Goal: Task Accomplishment & Management: Use online tool/utility

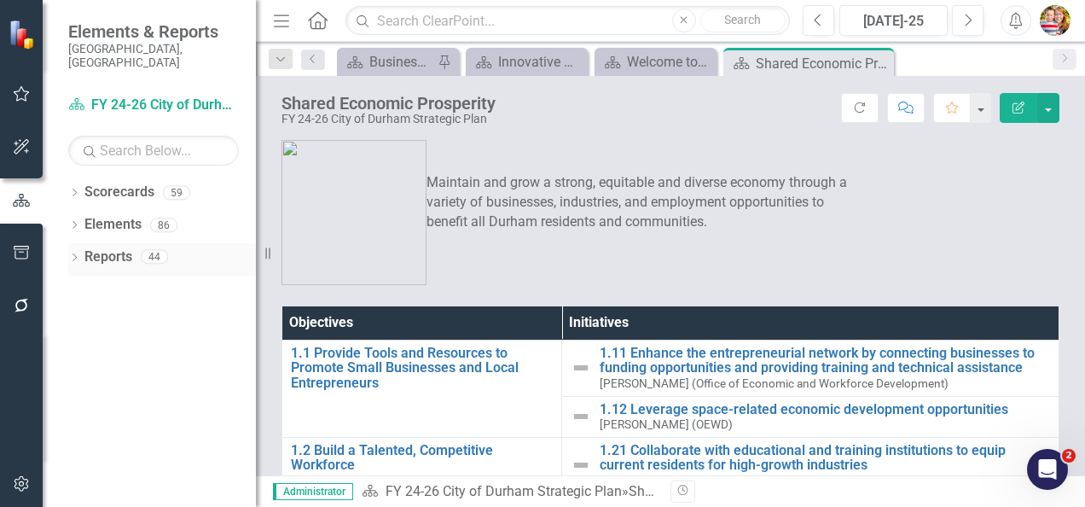
click at [77, 254] on icon "Dropdown" at bounding box center [74, 258] width 12 height 9
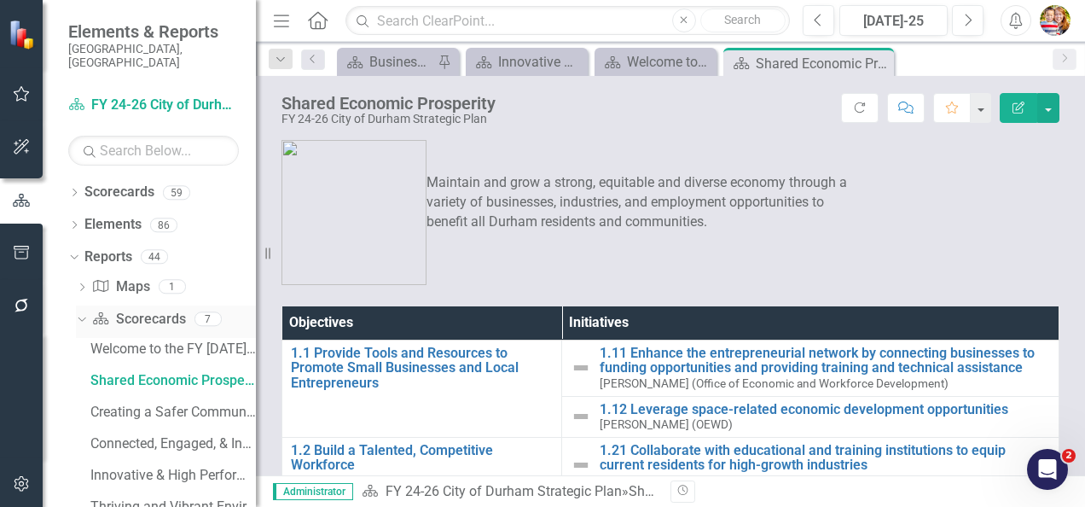
click at [82, 312] on icon "Dropdown" at bounding box center [79, 318] width 9 height 12
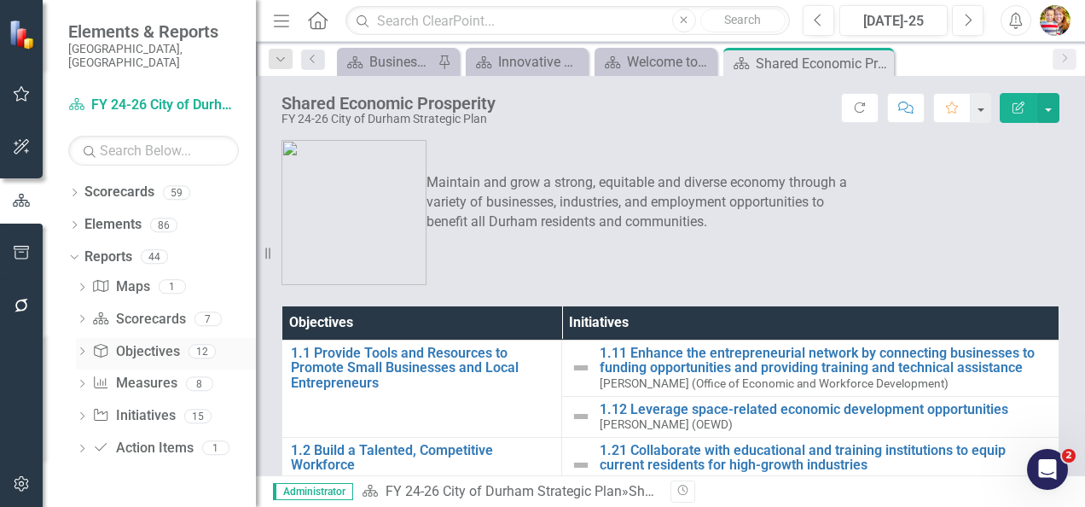
click at [132, 342] on link "Objective Objectives" at bounding box center [135, 352] width 87 height 20
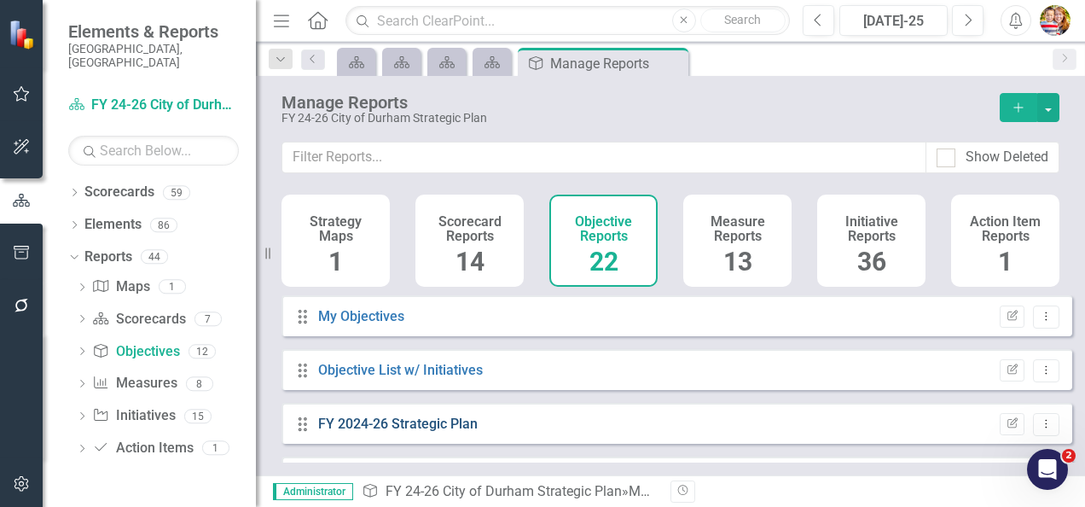
click at [437, 432] on link "FY 2024-26 Strategic Plan" at bounding box center [398, 423] width 160 height 16
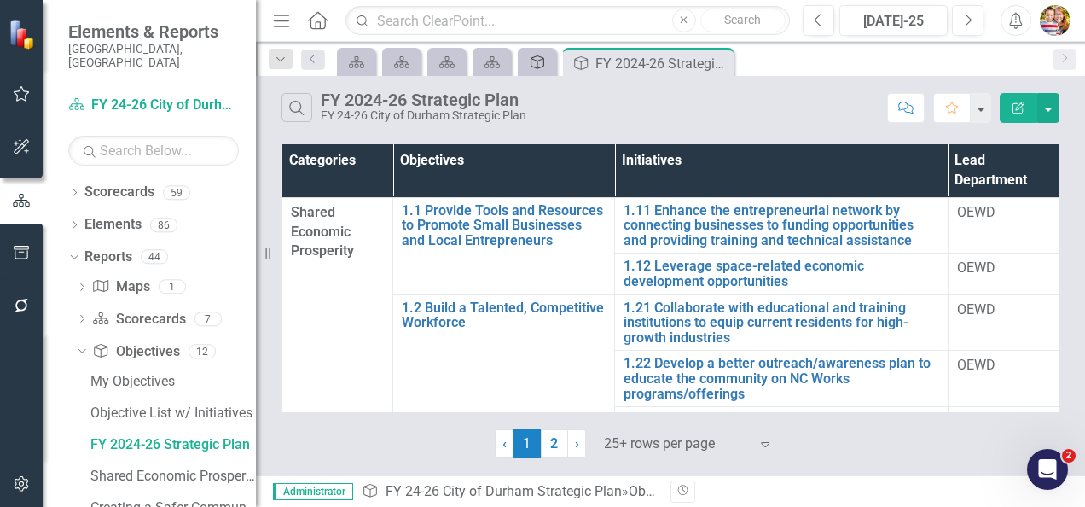
click at [548, 58] on link "Objective" at bounding box center [537, 61] width 30 height 21
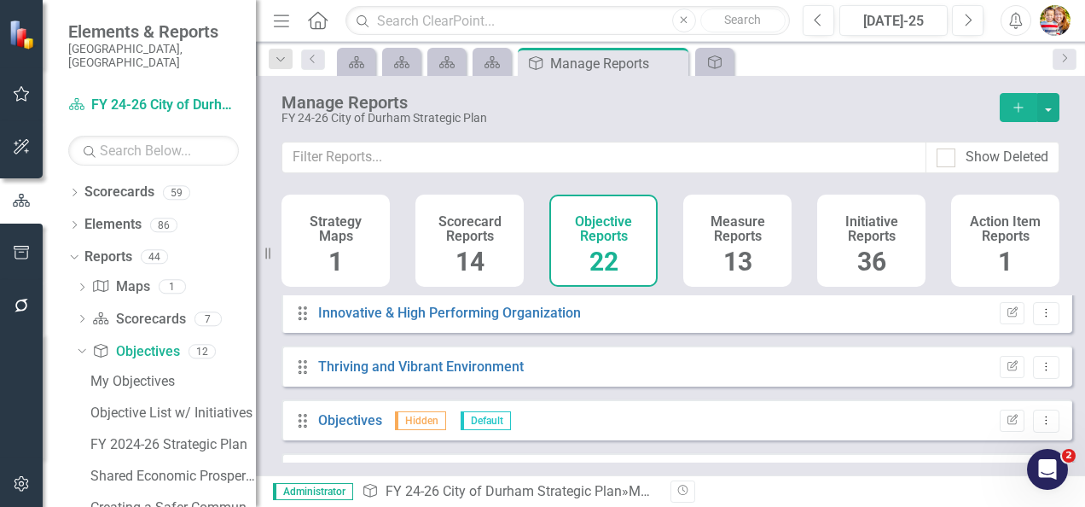
scroll to position [341, 0]
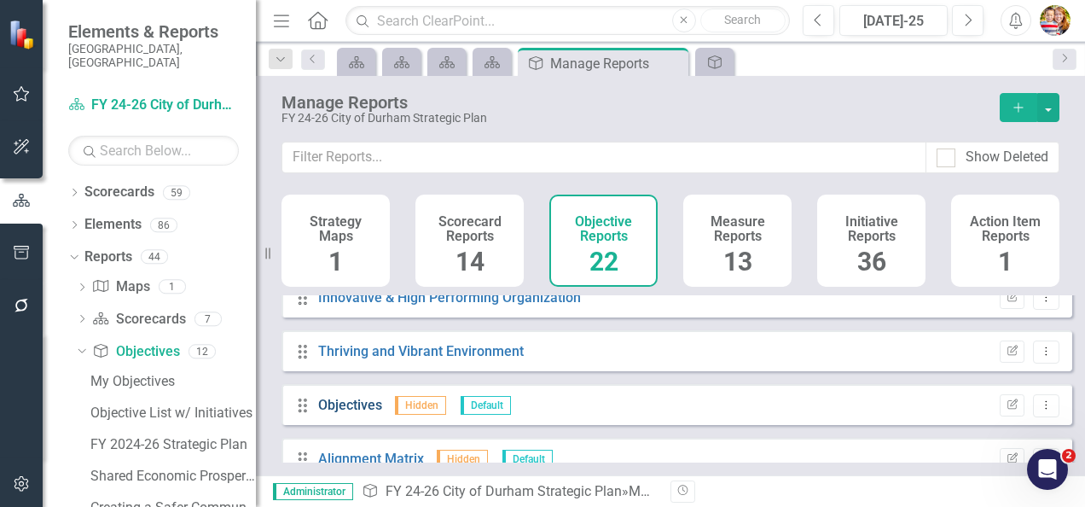
click at [361, 413] on link "Objectives" at bounding box center [350, 405] width 64 height 16
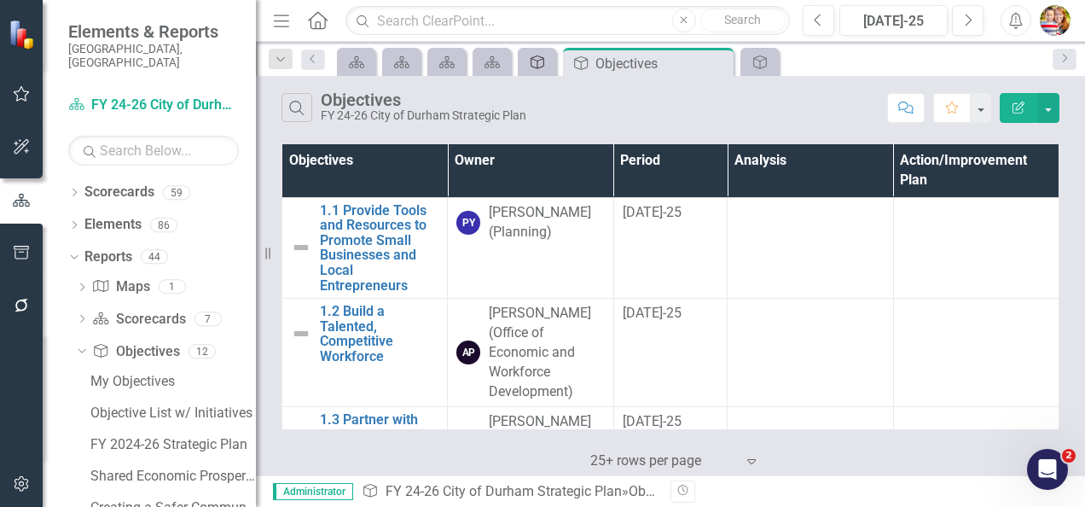
click at [542, 59] on icon "Objective" at bounding box center [537, 62] width 17 height 14
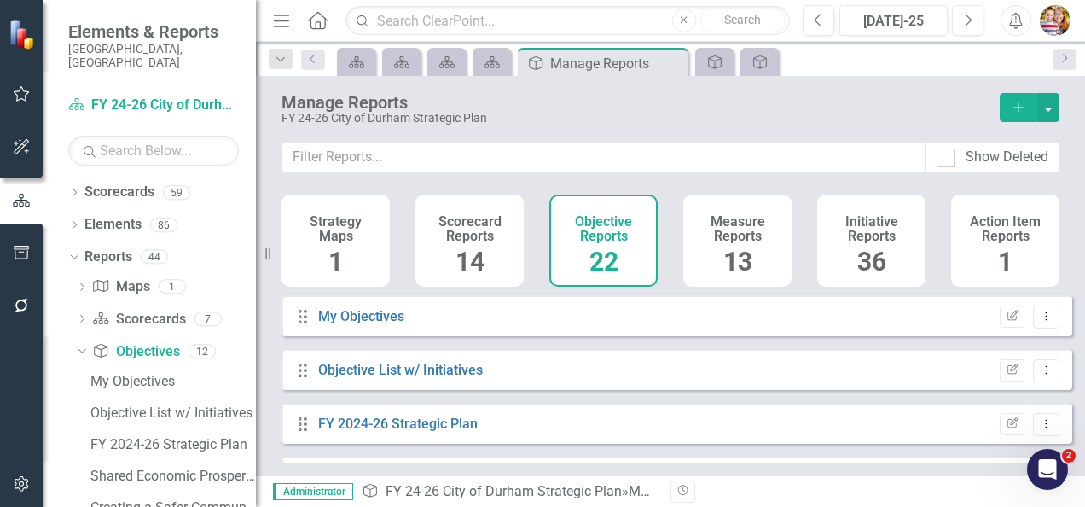
click at [1017, 105] on icon "Add" at bounding box center [1018, 108] width 15 height 12
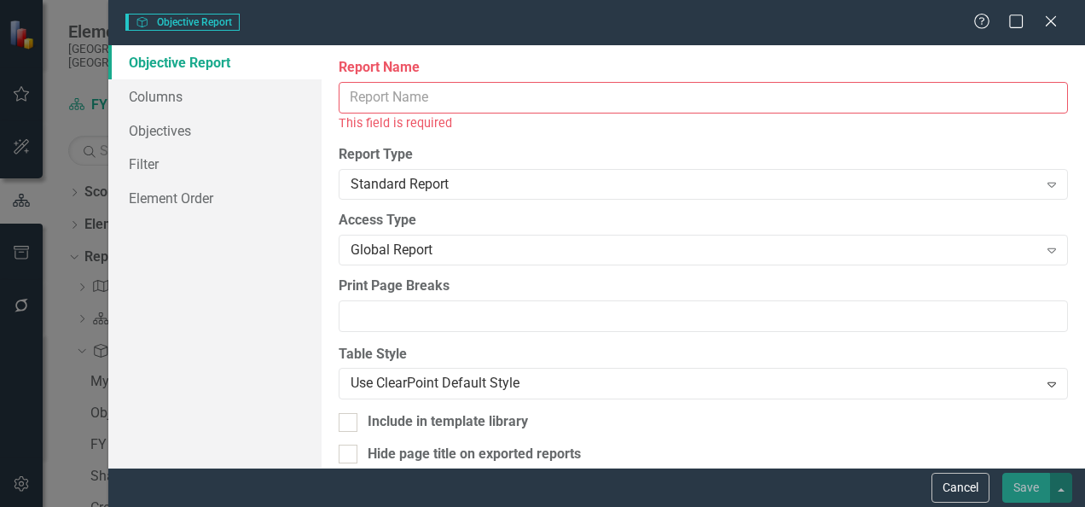
click at [362, 96] on input "Report Name" at bounding box center [703, 98] width 729 height 32
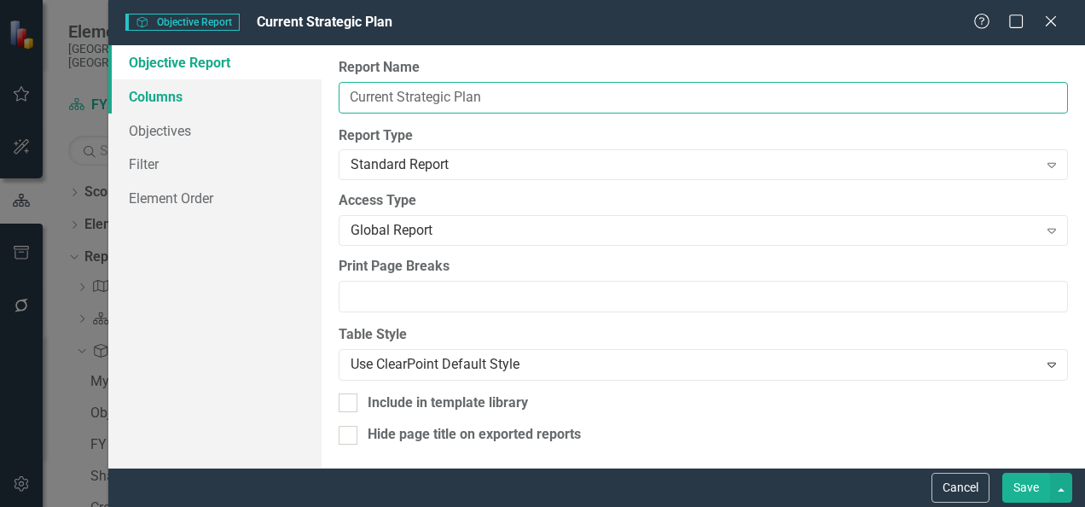
type input "Current Strategic Plan"
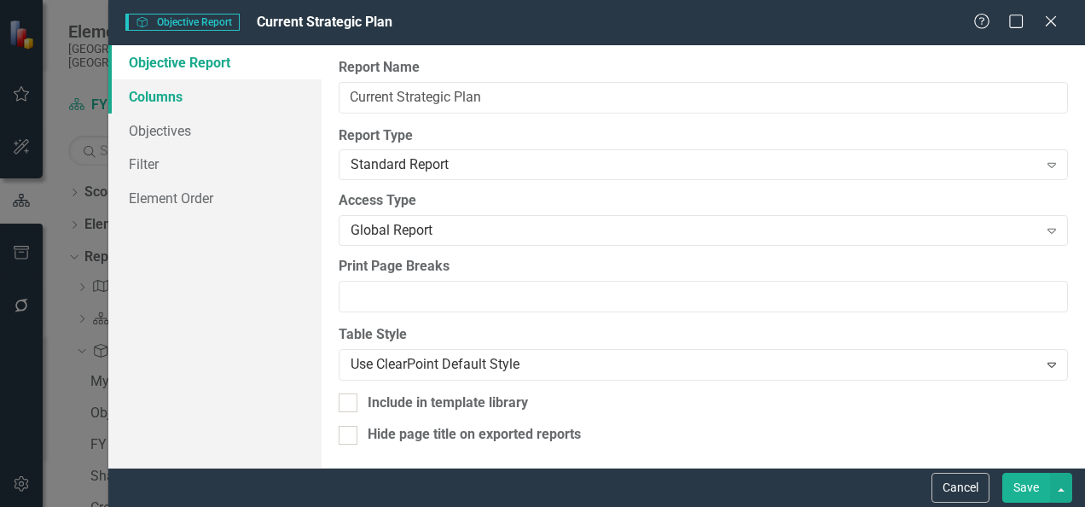
click at [169, 101] on link "Columns" at bounding box center [214, 96] width 213 height 34
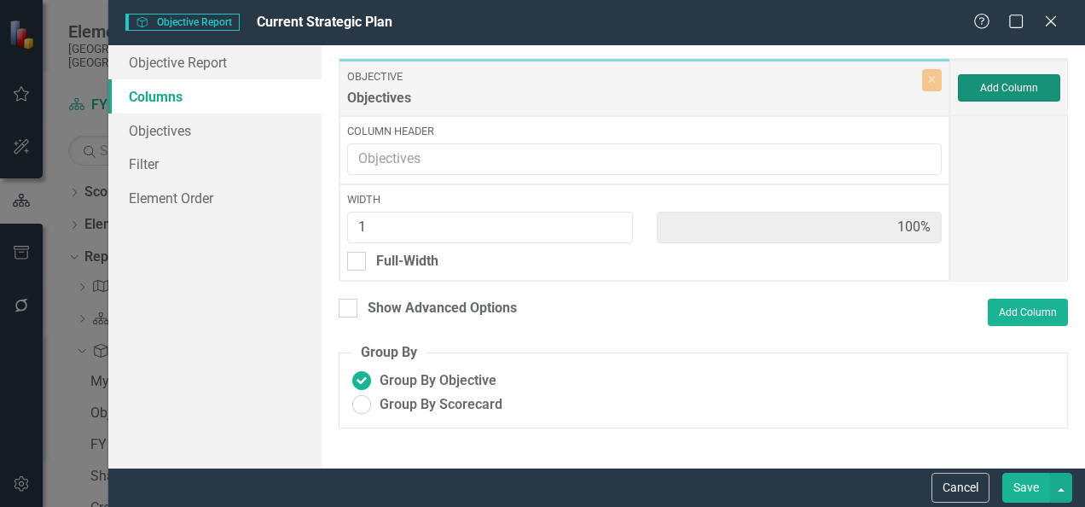
click at [1001, 86] on button "Add Column" at bounding box center [1009, 87] width 102 height 27
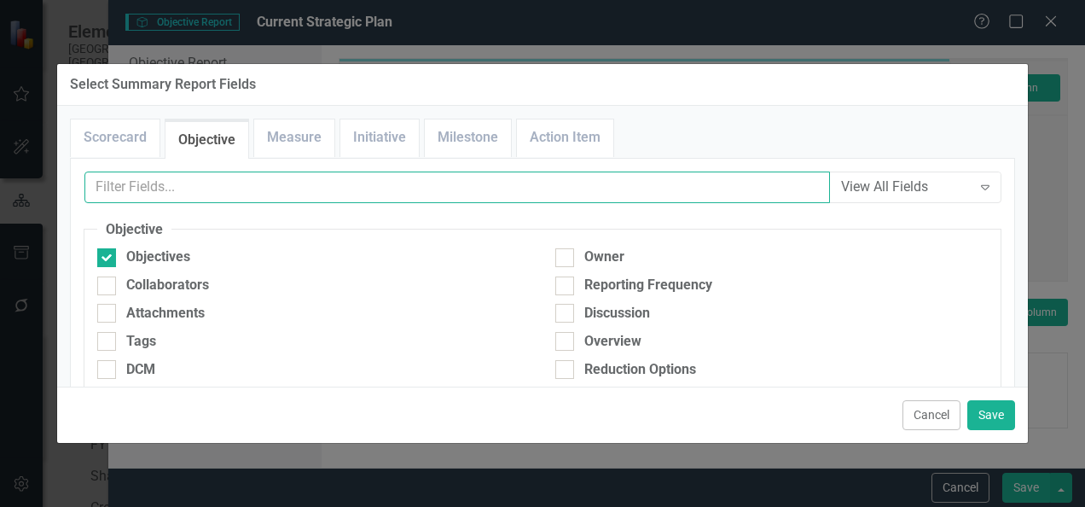
click at [135, 189] on input "text" at bounding box center [456, 187] width 745 height 32
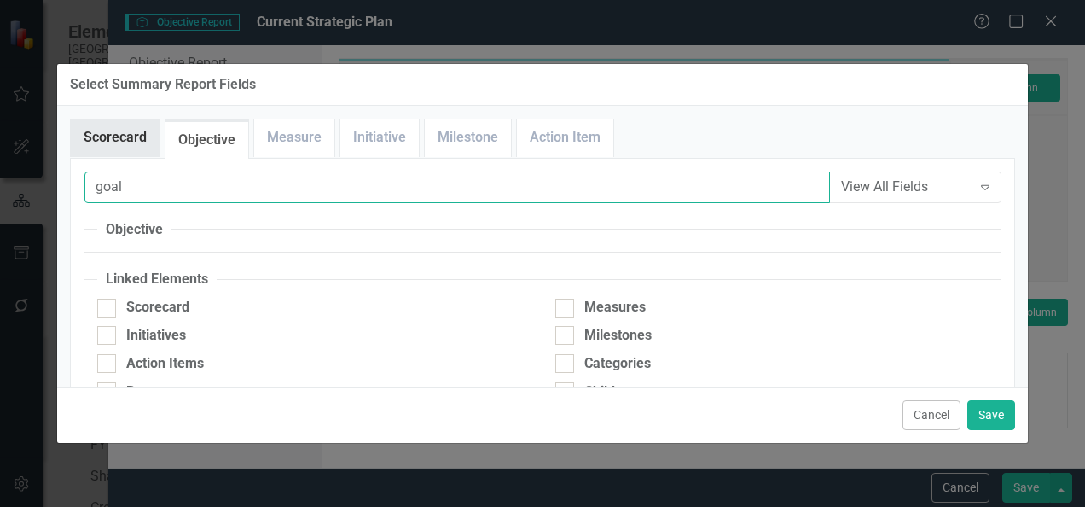
type input "goal"
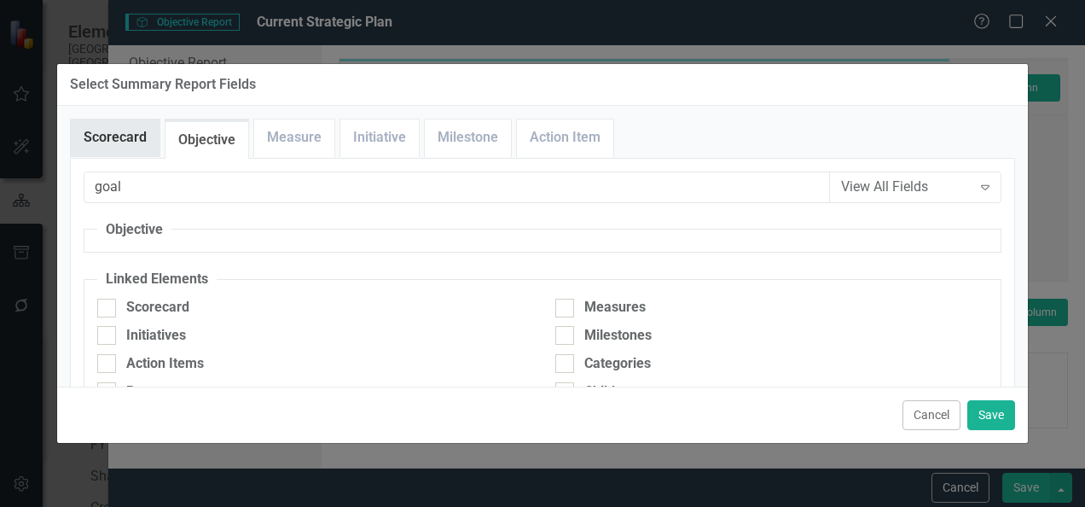
click at [110, 139] on link "Scorecard" at bounding box center [115, 137] width 89 height 37
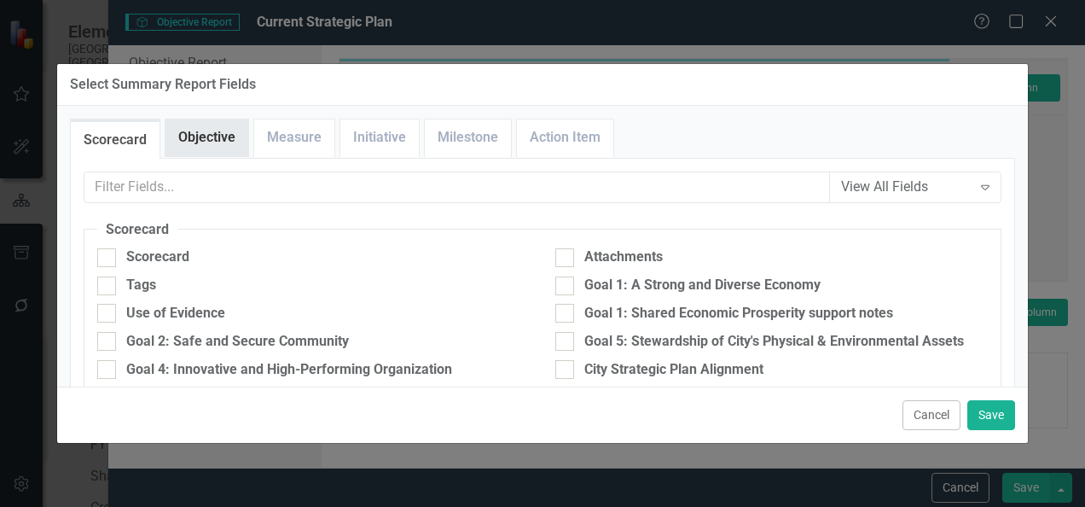
click at [207, 138] on link "Objective" at bounding box center [206, 137] width 83 height 37
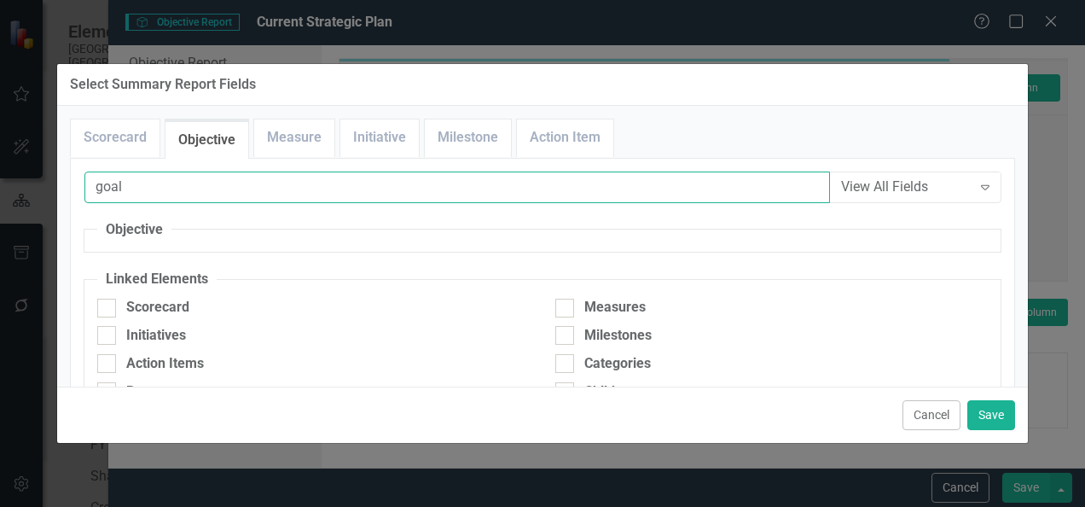
drag, startPoint x: 144, startPoint y: 184, endPoint x: 78, endPoint y: 184, distance: 65.7
click at [78, 184] on div "View All Fields Expand Scorecard Scorecard Attachments Tags Goal 1: A Strong an…" at bounding box center [542, 307] width 945 height 299
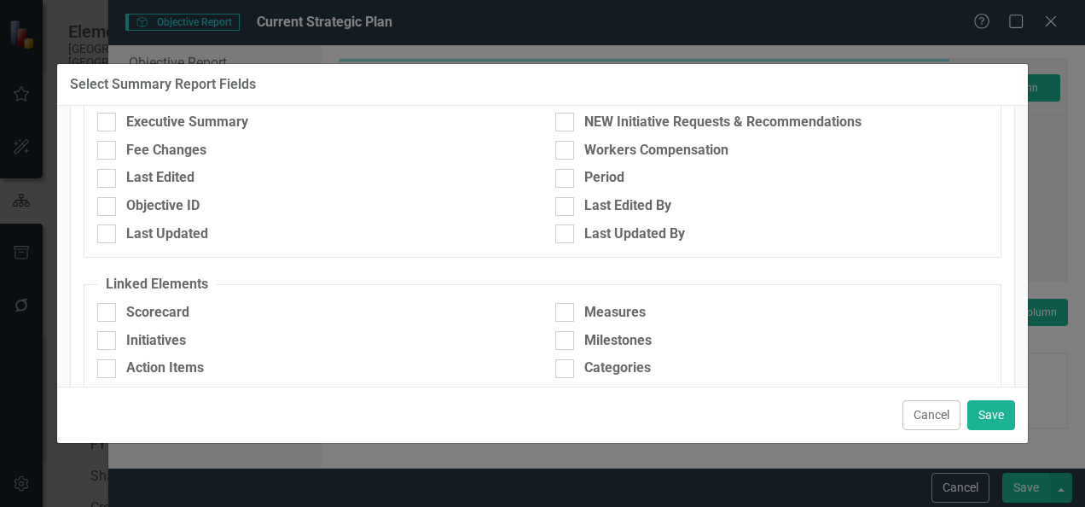
scroll to position [1061, 0]
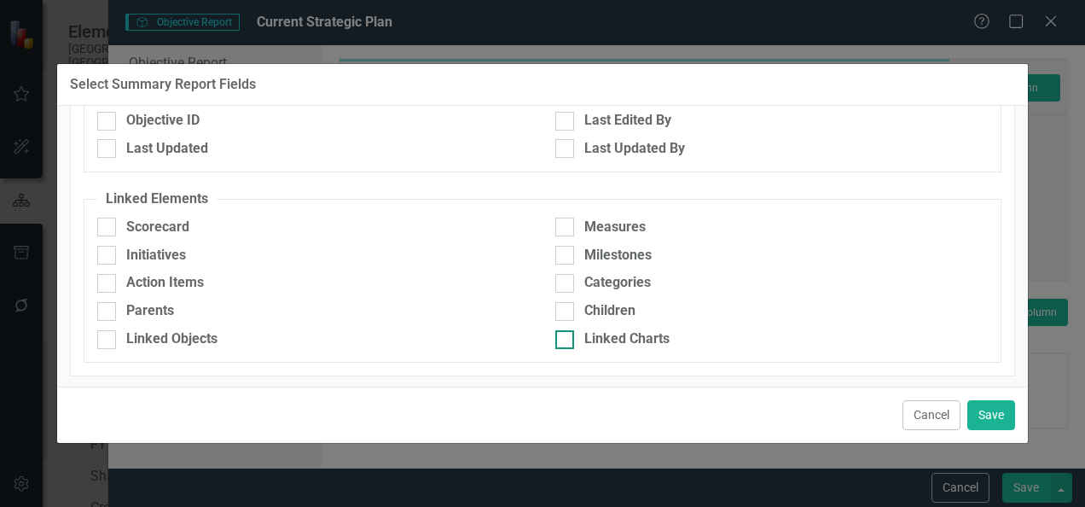
drag, startPoint x: 558, startPoint y: 284, endPoint x: 570, endPoint y: 328, distance: 45.1
click at [556, 284] on div at bounding box center [564, 283] width 19 height 19
click at [556, 284] on input "Categories" at bounding box center [560, 279] width 11 height 11
checkbox input "true"
click at [993, 414] on button "Save" at bounding box center [991, 415] width 48 height 30
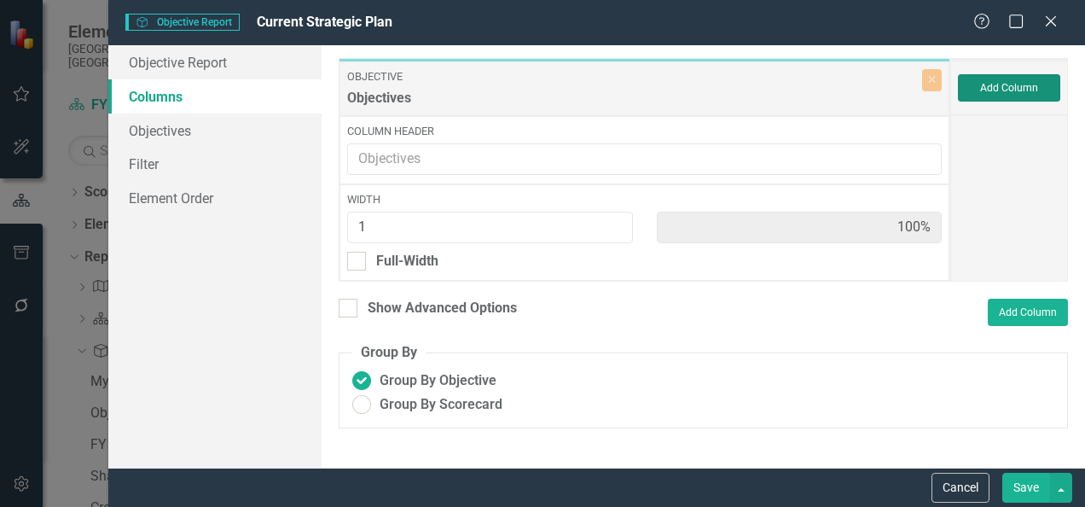
type input "50%"
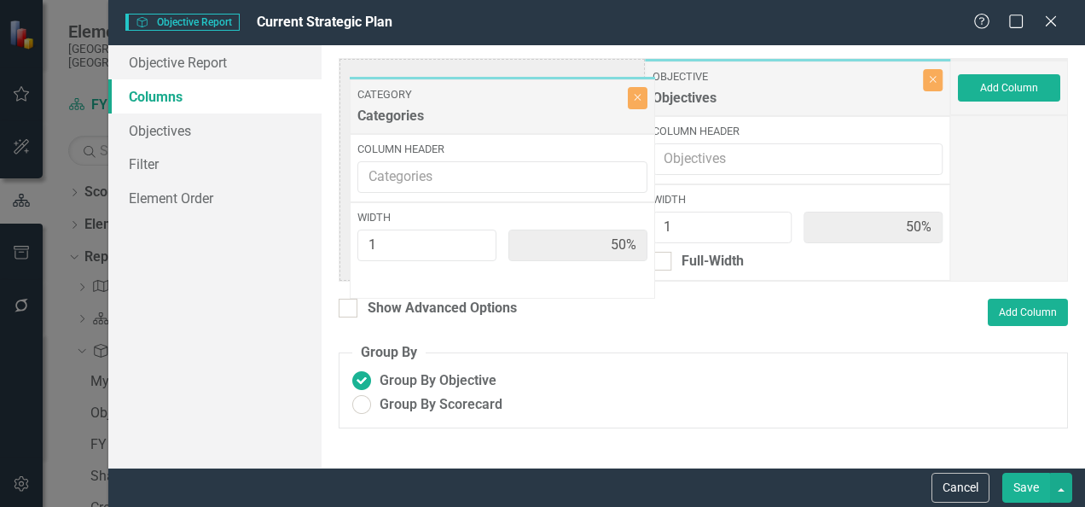
drag, startPoint x: 780, startPoint y: 99, endPoint x: 484, endPoint y: 115, distance: 296.4
click at [484, 115] on div "Objective Objectives Close Column Header Width 1 50% Full-Width Category Catego…" at bounding box center [645, 169] width 612 height 223
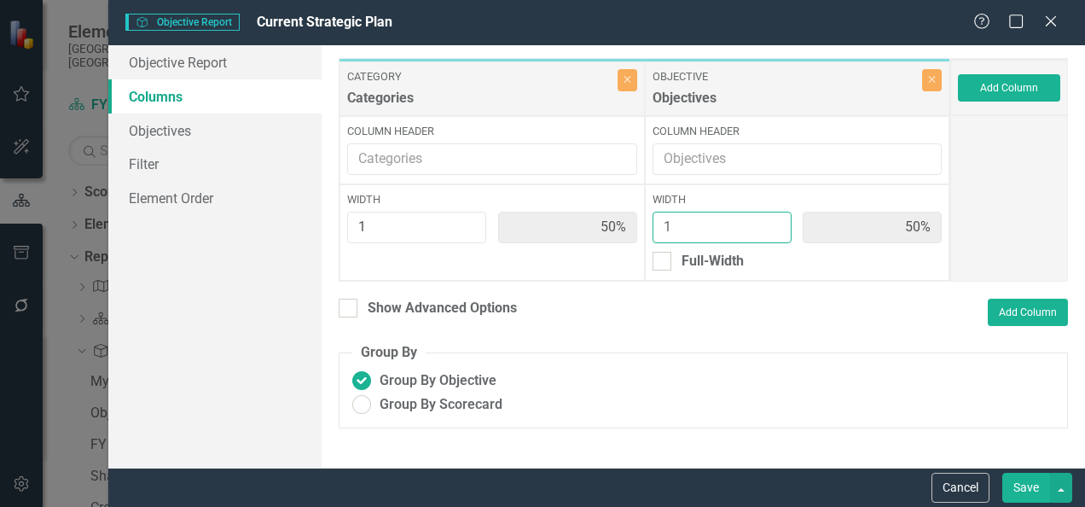
type input "2"
type input "33%"
type input "67%"
type input "2"
click at [775, 219] on input "2" at bounding box center [722, 228] width 139 height 32
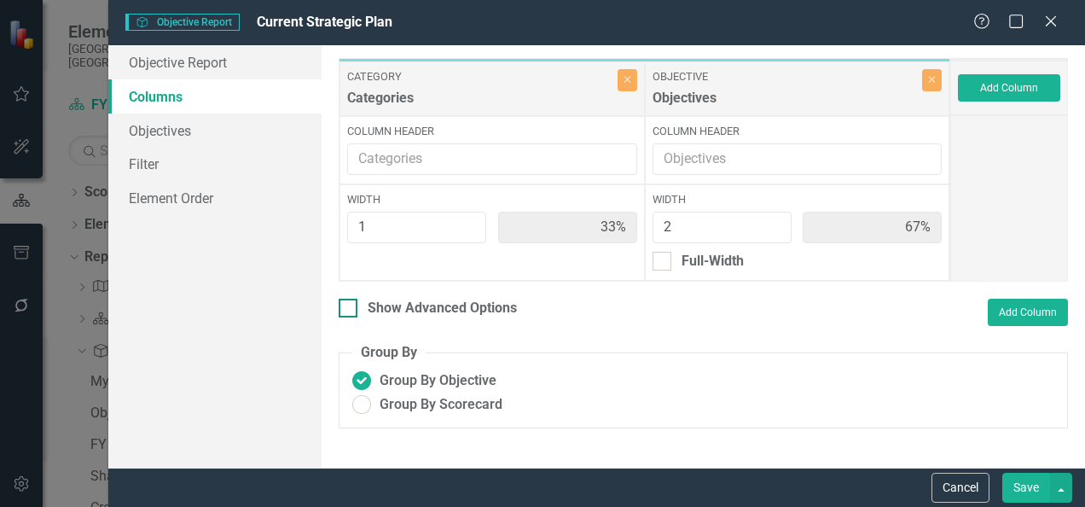
click at [351, 305] on div at bounding box center [348, 308] width 19 height 19
click at [350, 305] on input "Show Advanced Options" at bounding box center [344, 304] width 11 height 11
checkbox input "true"
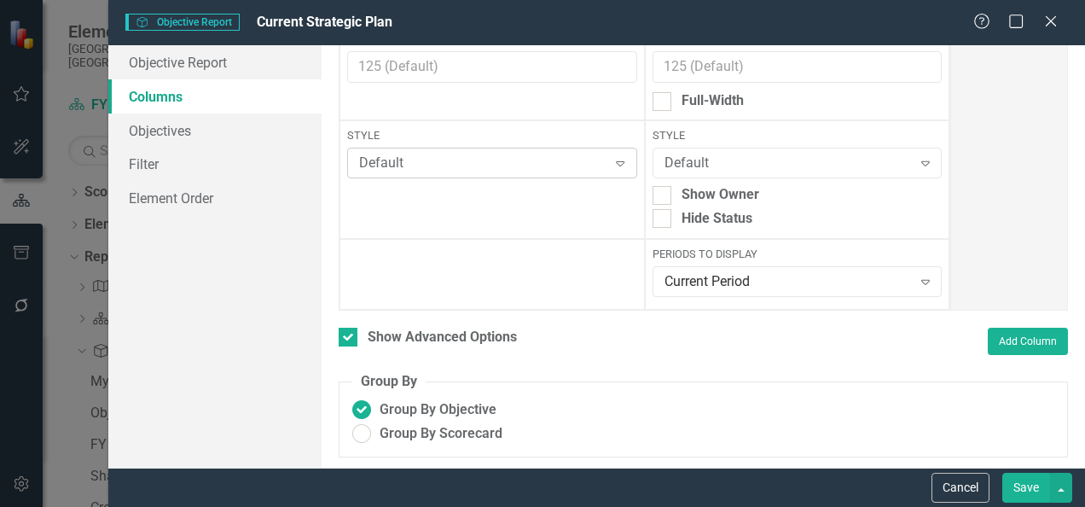
scroll to position [0, 0]
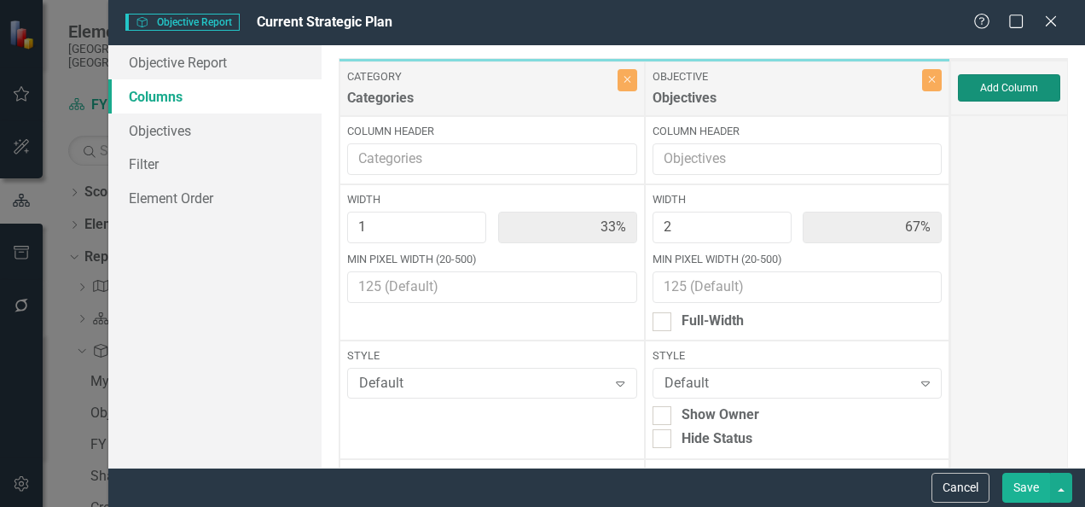
click at [1000, 92] on button "Add Column" at bounding box center [1009, 87] width 102 height 27
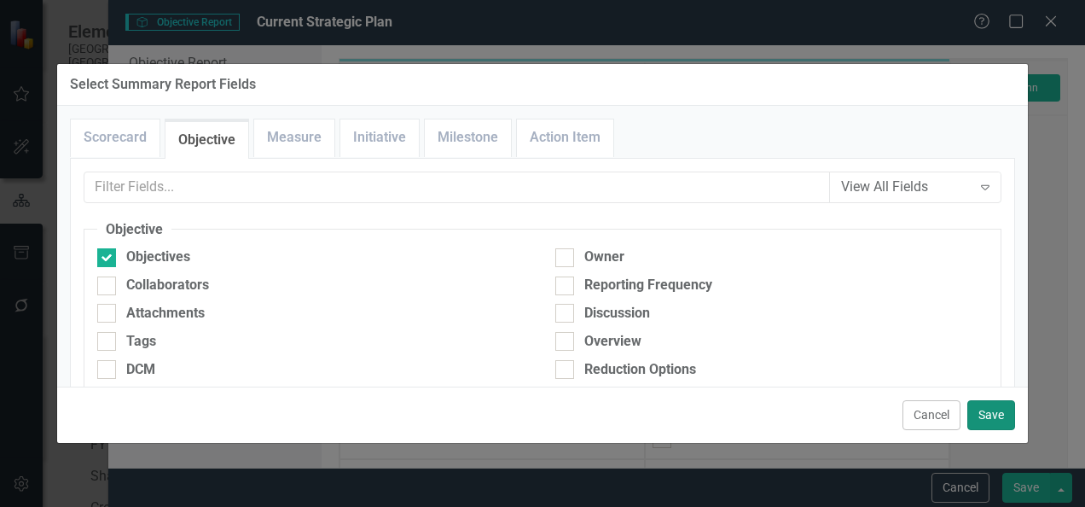
click at [994, 420] on button "Save" at bounding box center [991, 415] width 48 height 30
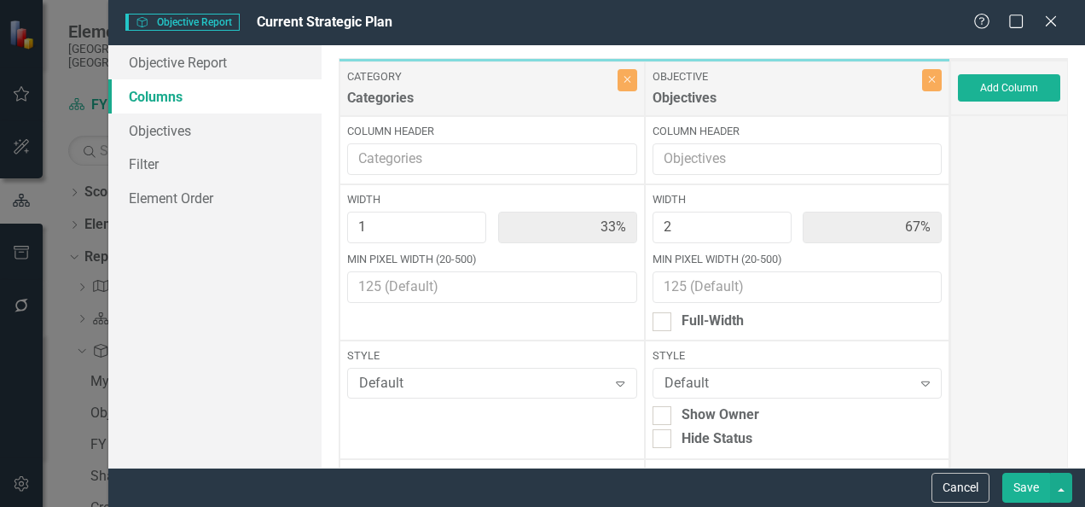
click at [1028, 487] on button "Save" at bounding box center [1026, 488] width 48 height 30
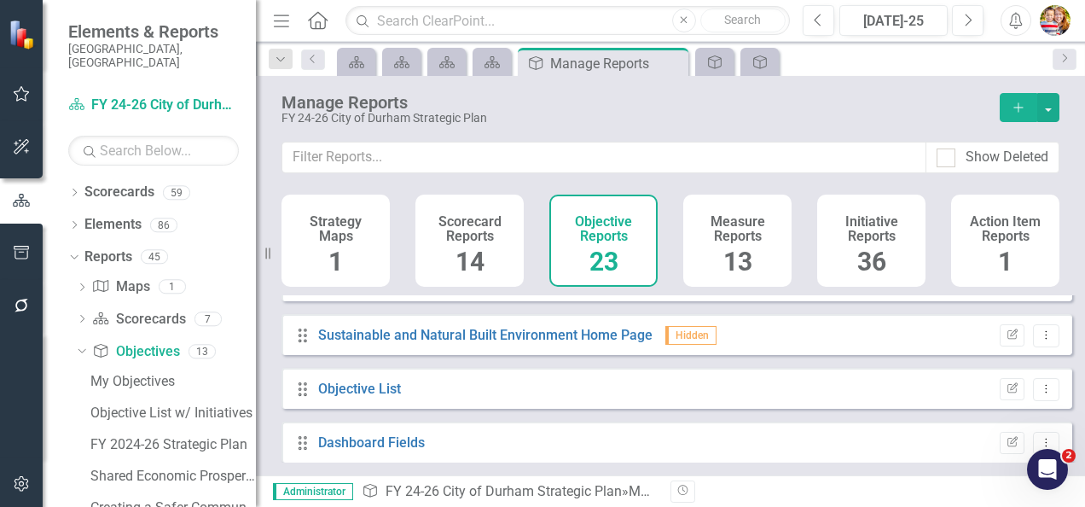
scroll to position [1068, 0]
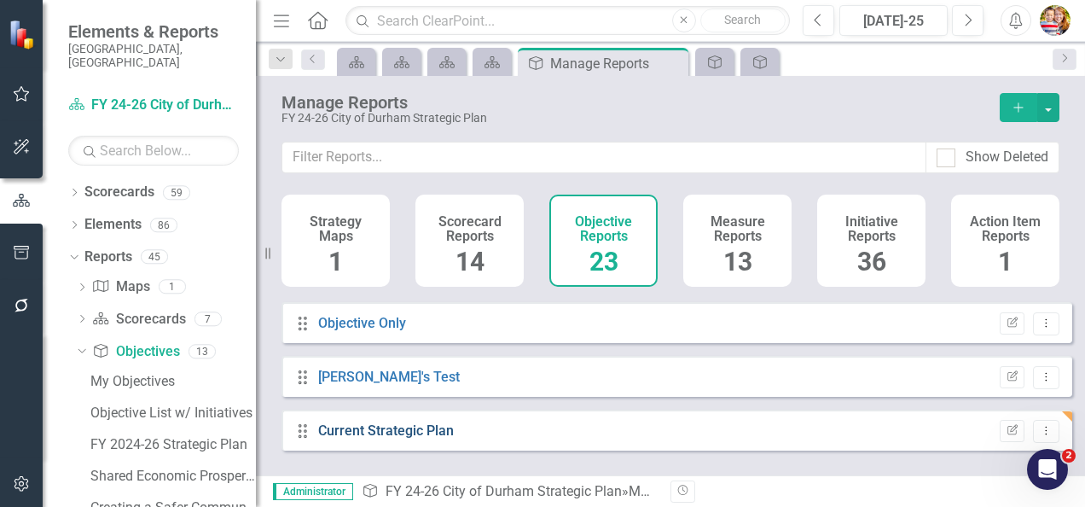
click at [375, 438] on link "Current Strategic Plan" at bounding box center [386, 430] width 136 height 16
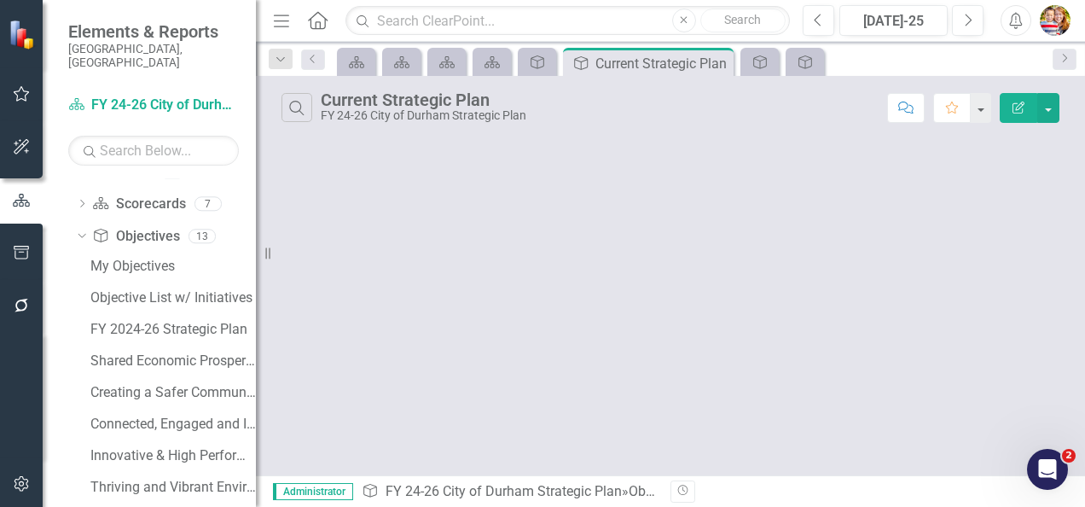
scroll to position [252, 0]
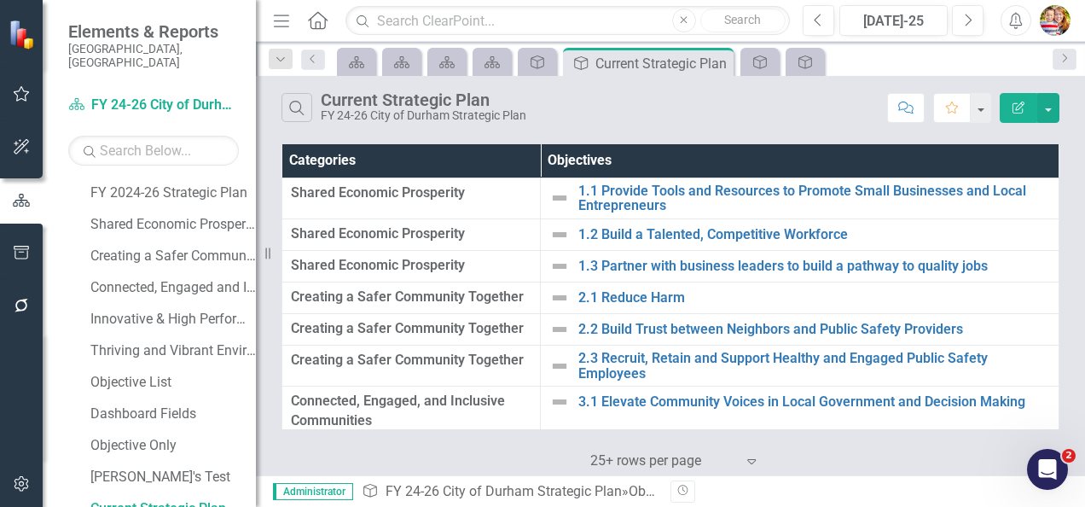
click at [326, 160] on th "Categories" at bounding box center [411, 160] width 258 height 33
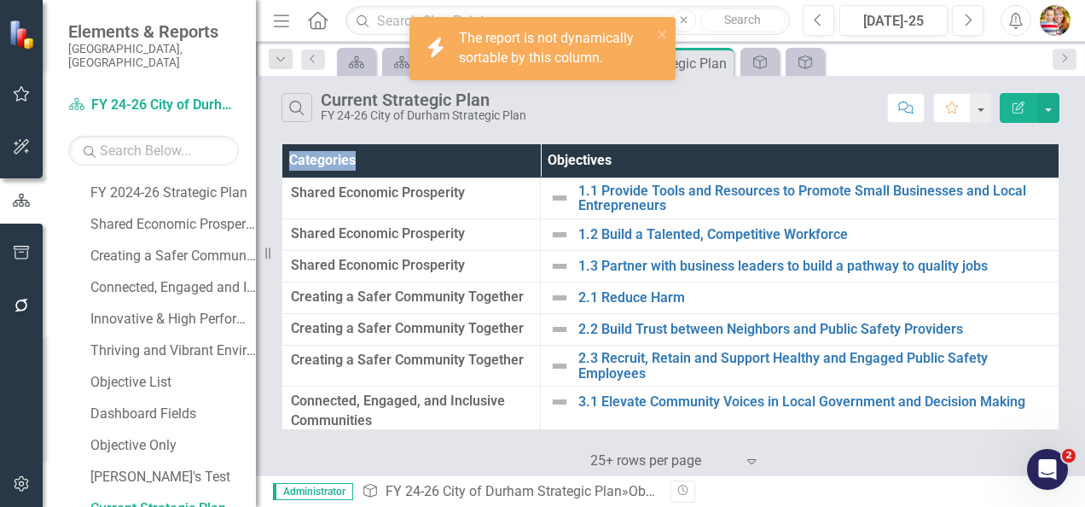
click at [325, 160] on th "Categories" at bounding box center [411, 160] width 258 height 33
click at [1022, 107] on icon "Edit Report" at bounding box center [1018, 108] width 15 height 12
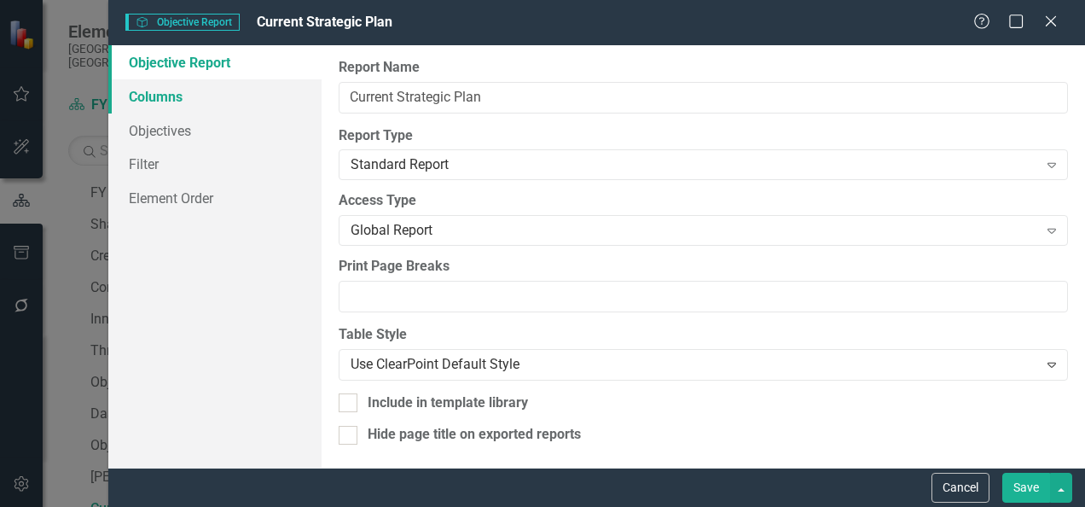
click at [196, 92] on link "Columns" at bounding box center [214, 96] width 213 height 34
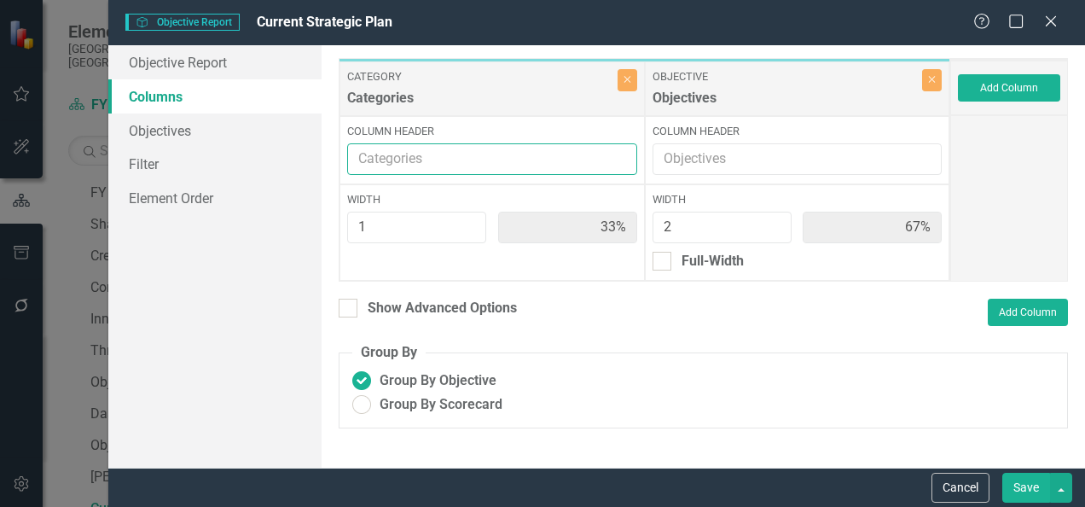
click at [434, 157] on input "Column Header" at bounding box center [491, 159] width 289 height 32
type input "Goal Areas"
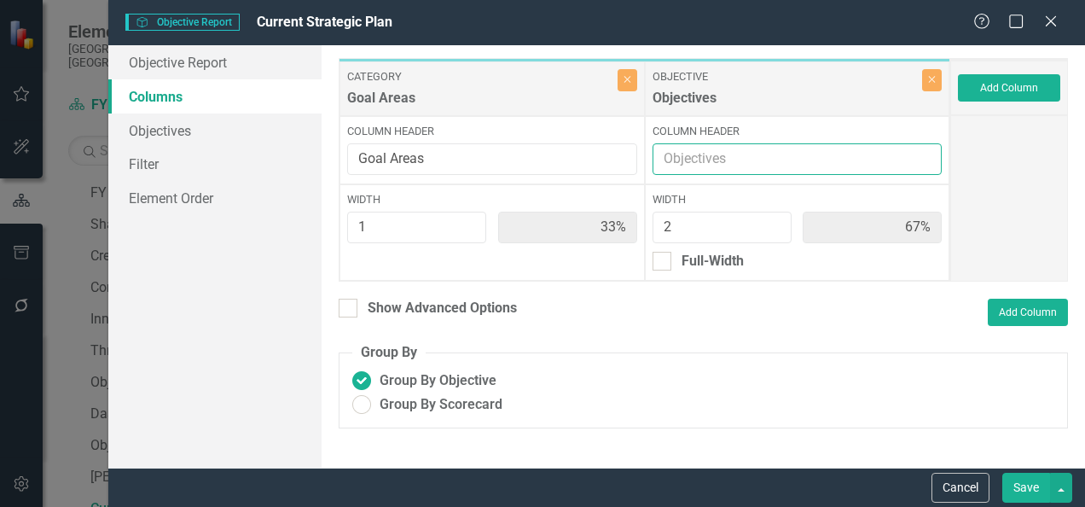
click at [669, 154] on input "Column Header" at bounding box center [797, 159] width 289 height 32
type input "Priority/Objectives"
click at [352, 310] on div at bounding box center [348, 308] width 19 height 19
click at [350, 310] on input "Show Advanced Options" at bounding box center [344, 304] width 11 height 11
checkbox input "true"
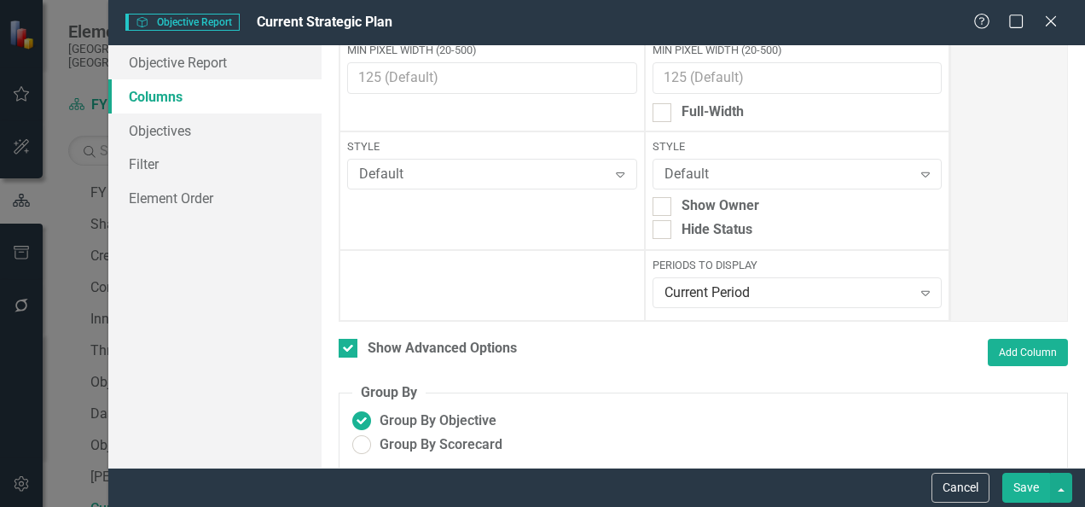
scroll to position [220, 0]
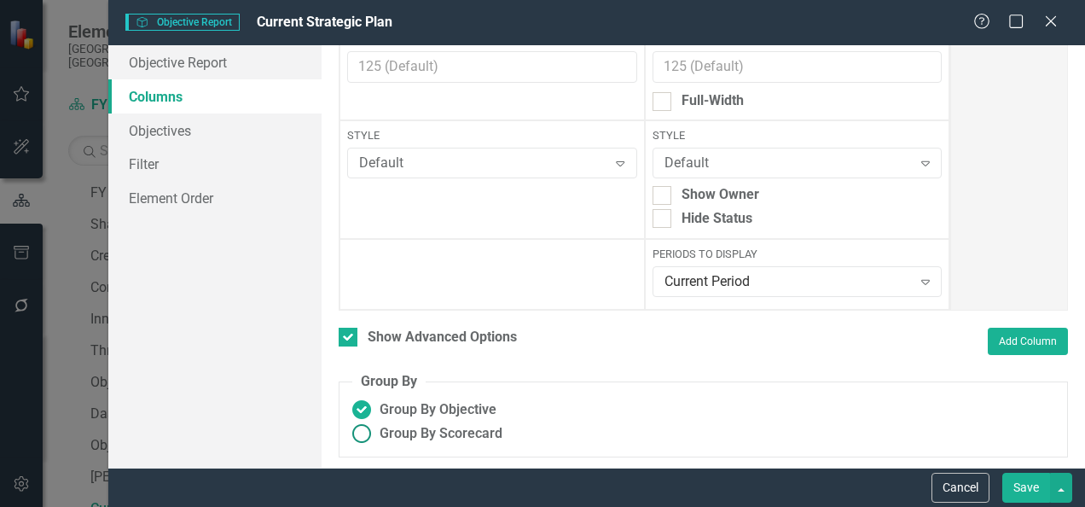
click at [360, 432] on ins at bounding box center [362, 434] width 26 height 26
click at [360, 432] on input "Group By Scorecard" at bounding box center [362, 434] width 26 height 26
radio input "true"
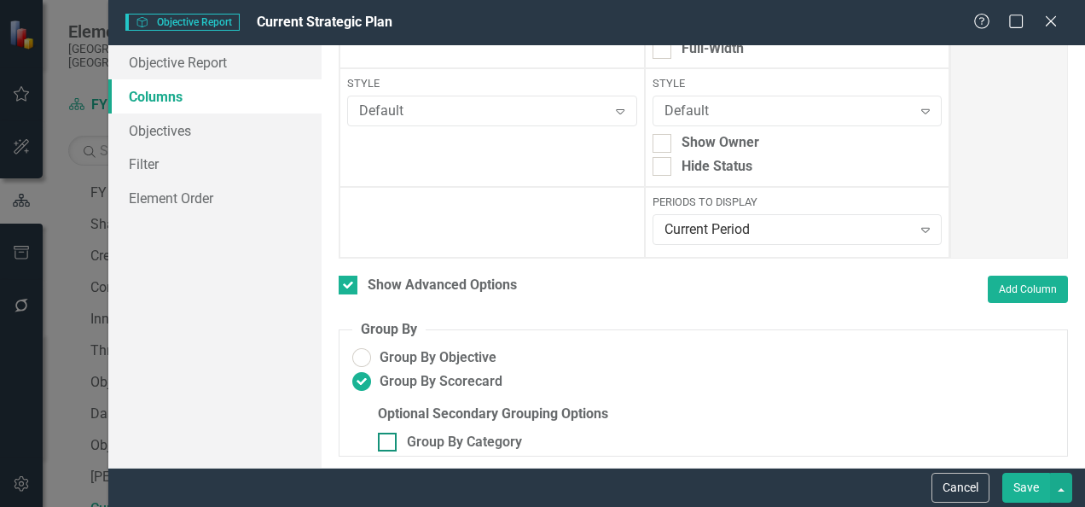
click at [389, 440] on div at bounding box center [387, 441] width 19 height 19
click at [389, 440] on input "Group By Category" at bounding box center [383, 437] width 11 height 11
checkbox input "true"
click at [1026, 482] on button "Save" at bounding box center [1026, 488] width 48 height 30
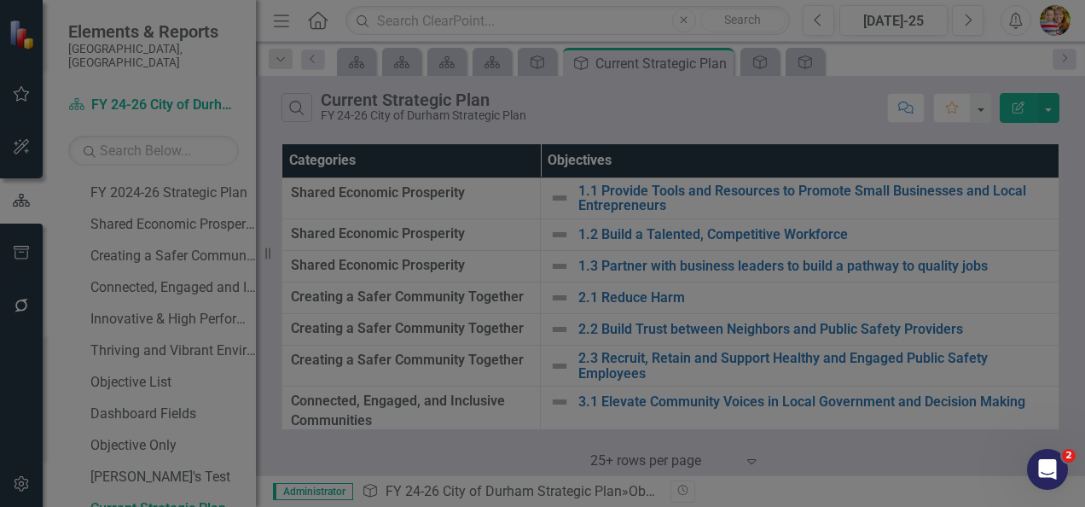
checkbox input "false"
radio input "false"
checkbox input "false"
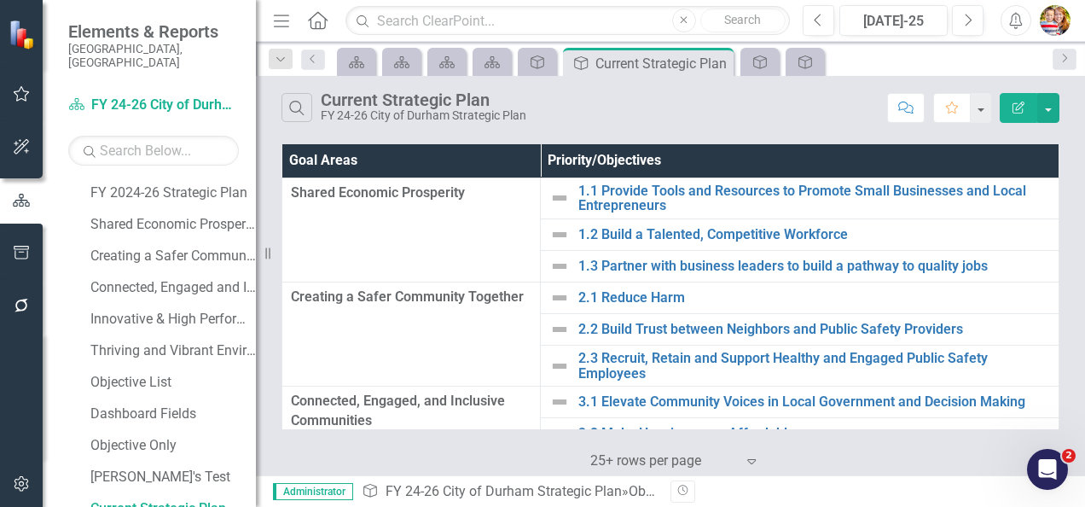
click at [1022, 104] on icon "Edit Report" at bounding box center [1018, 108] width 15 height 12
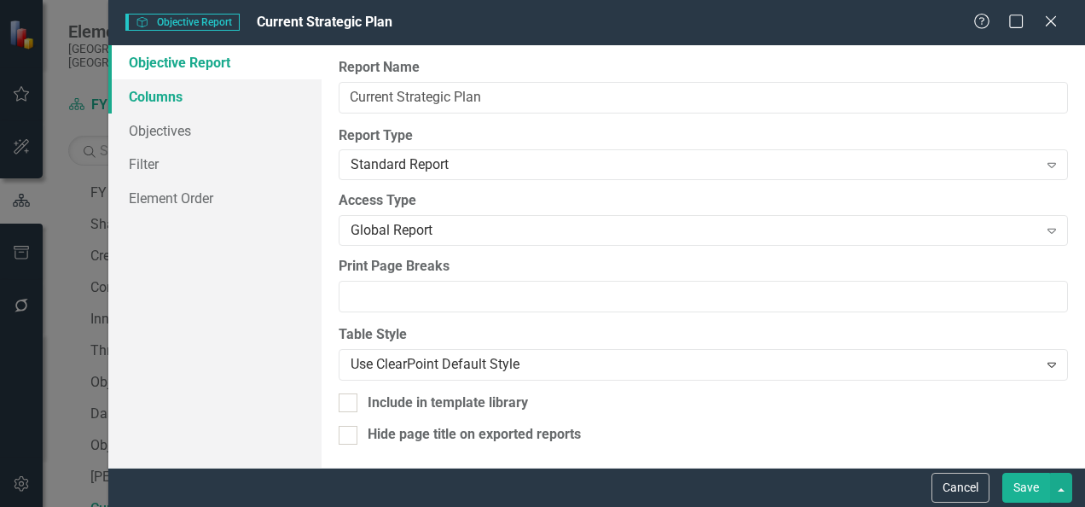
click at [166, 94] on link "Columns" at bounding box center [214, 96] width 213 height 34
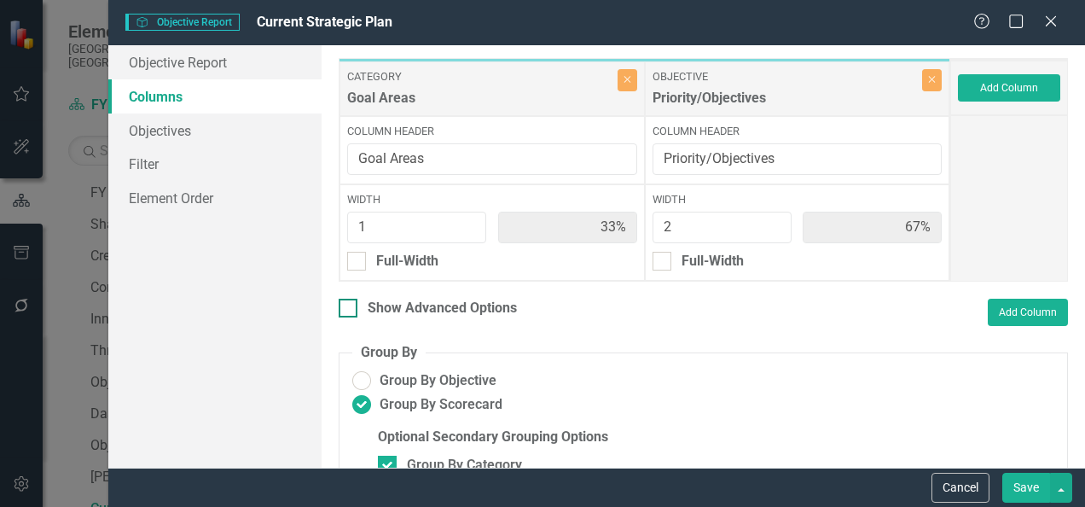
click at [350, 305] on input "Show Advanced Options" at bounding box center [344, 304] width 11 height 11
checkbox input "true"
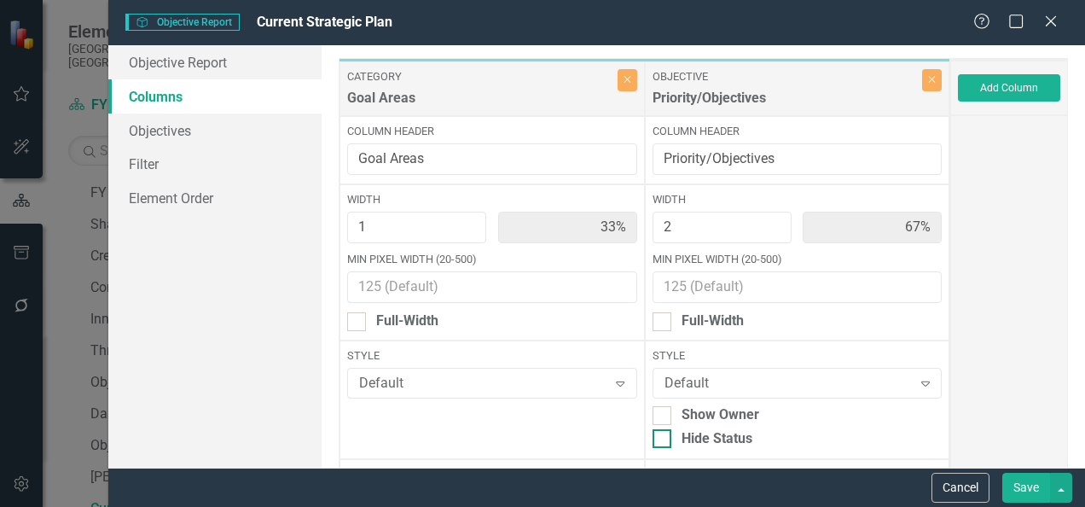
click at [653, 437] on input "Hide Status" at bounding box center [658, 434] width 11 height 11
checkbox input "true"
click at [1029, 486] on button "Save" at bounding box center [1026, 488] width 48 height 30
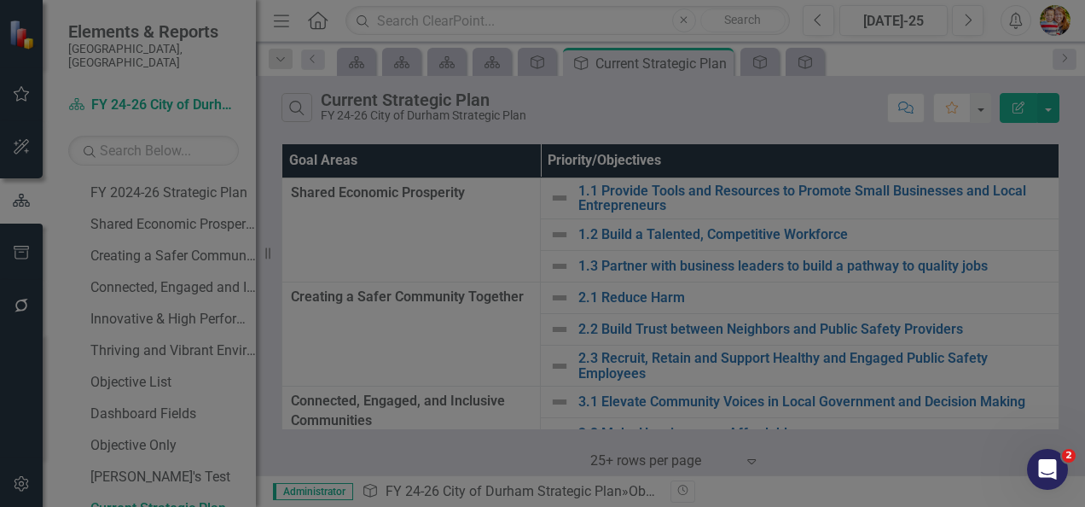
checkbox input "false"
radio input "false"
checkbox input "false"
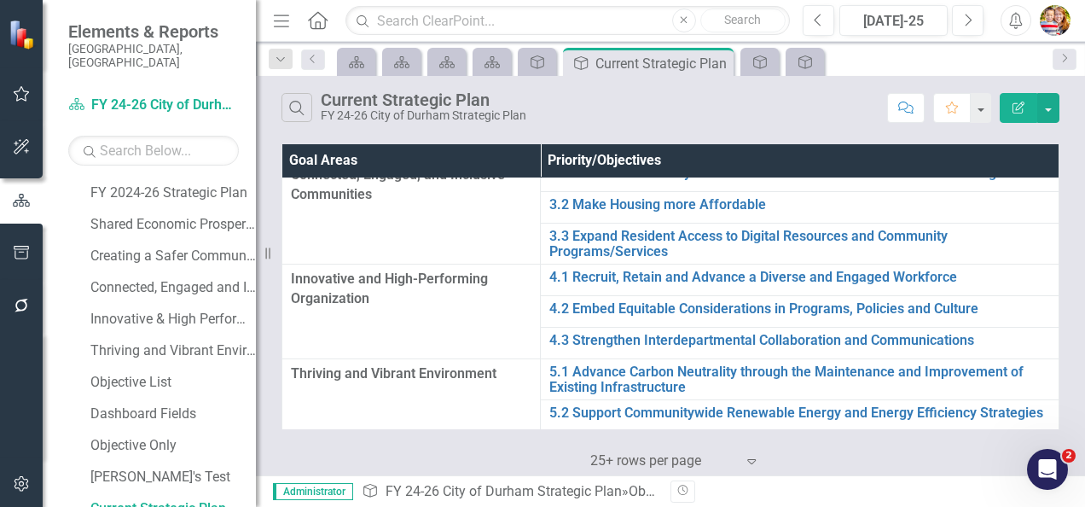
scroll to position [247, 0]
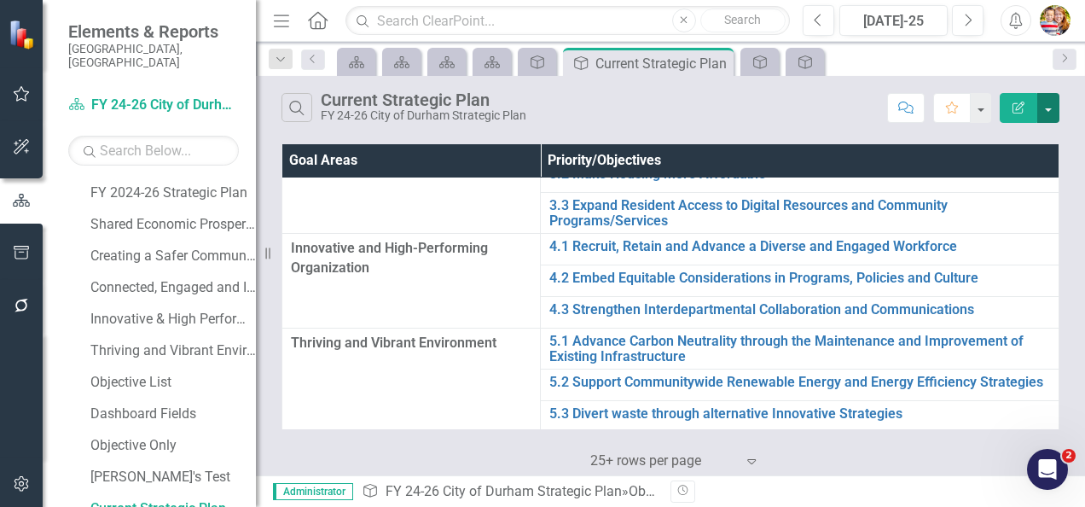
click at [1051, 113] on button "button" at bounding box center [1048, 108] width 22 height 30
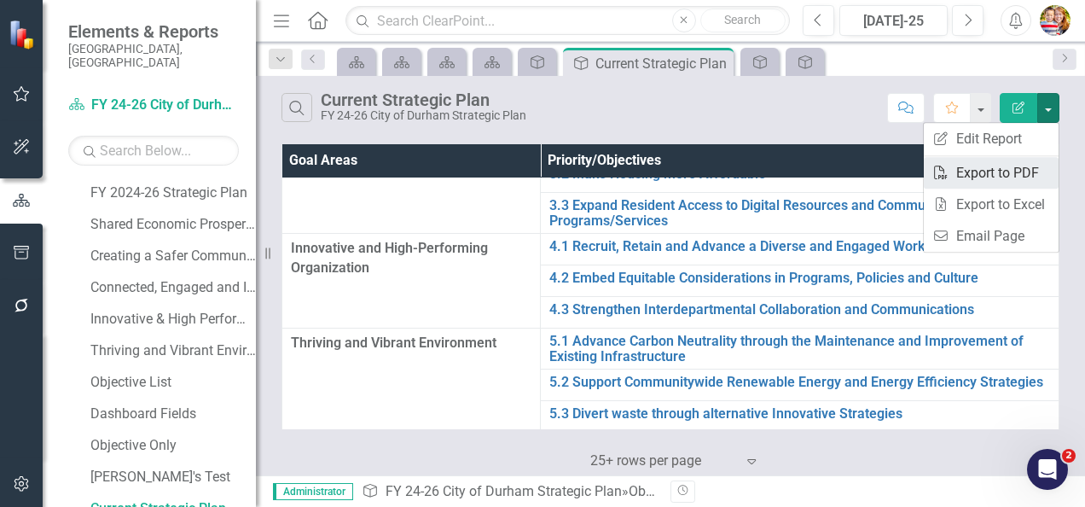
click at [977, 171] on link "PDF Export to PDF" at bounding box center [991, 173] width 135 height 32
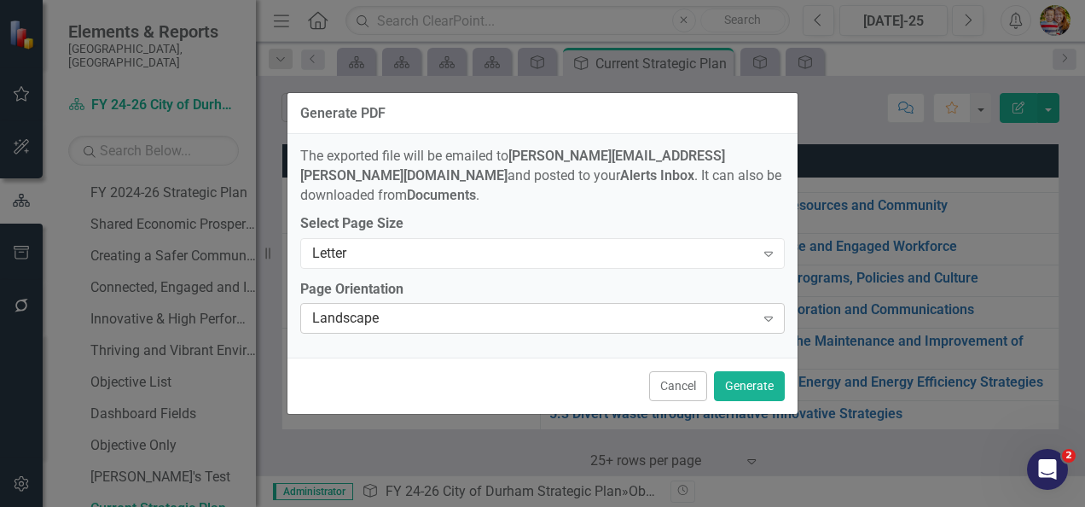
click at [462, 309] on div "Landscape" at bounding box center [533, 319] width 443 height 20
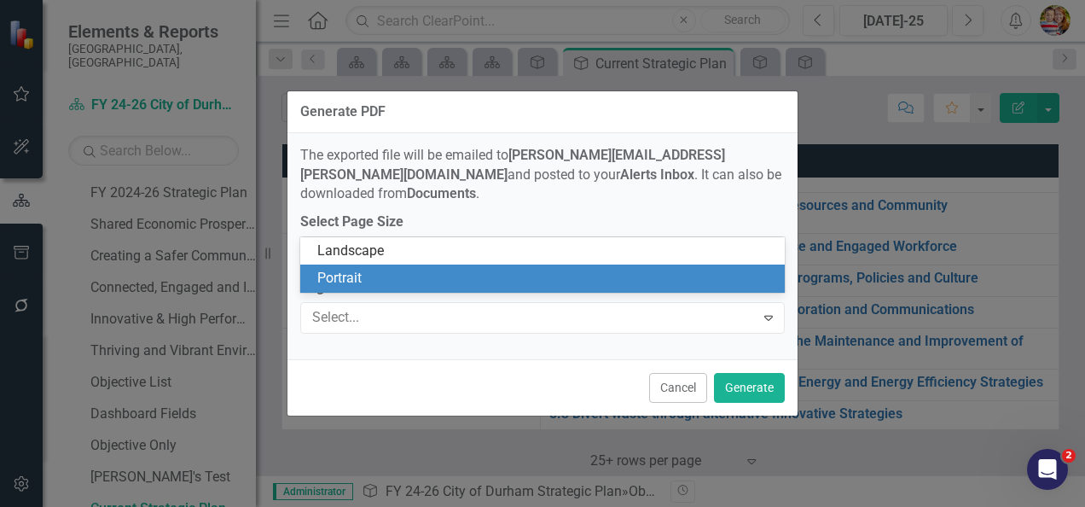
click at [379, 275] on div "Portrait" at bounding box center [546, 279] width 458 height 20
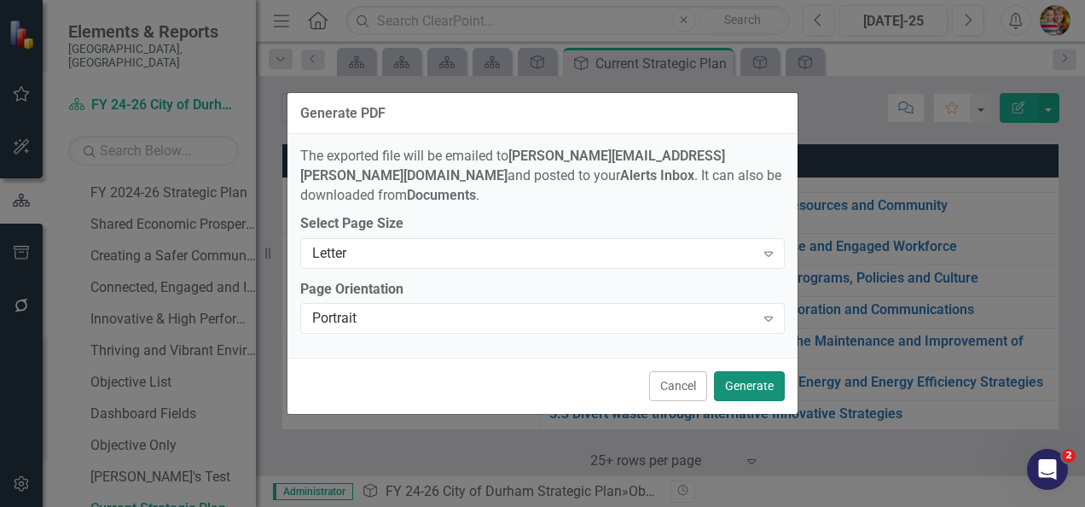
click at [745, 371] on button "Generate" at bounding box center [749, 386] width 71 height 30
